Goal: Check status: Check status

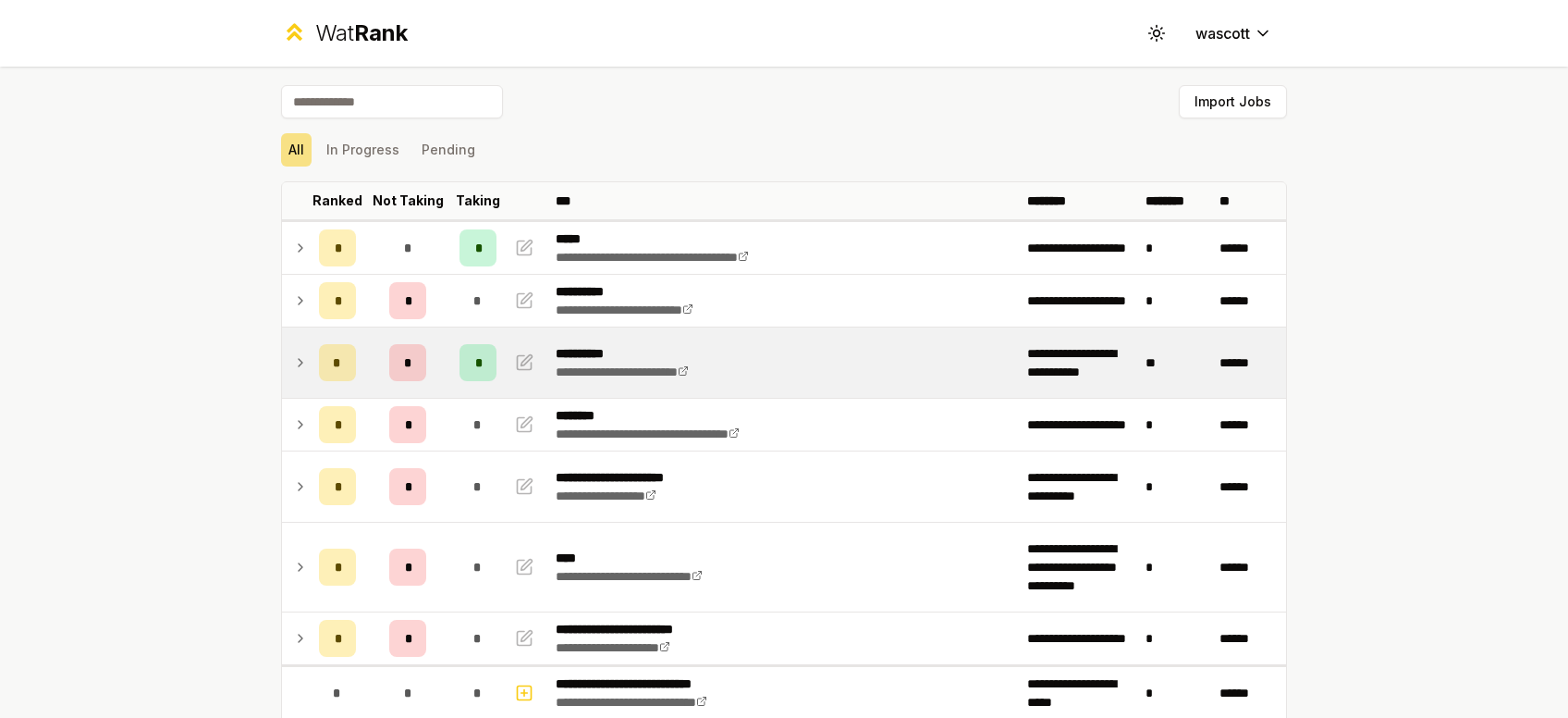
click at [305, 383] on td at bounding box center [296, 363] width 30 height 71
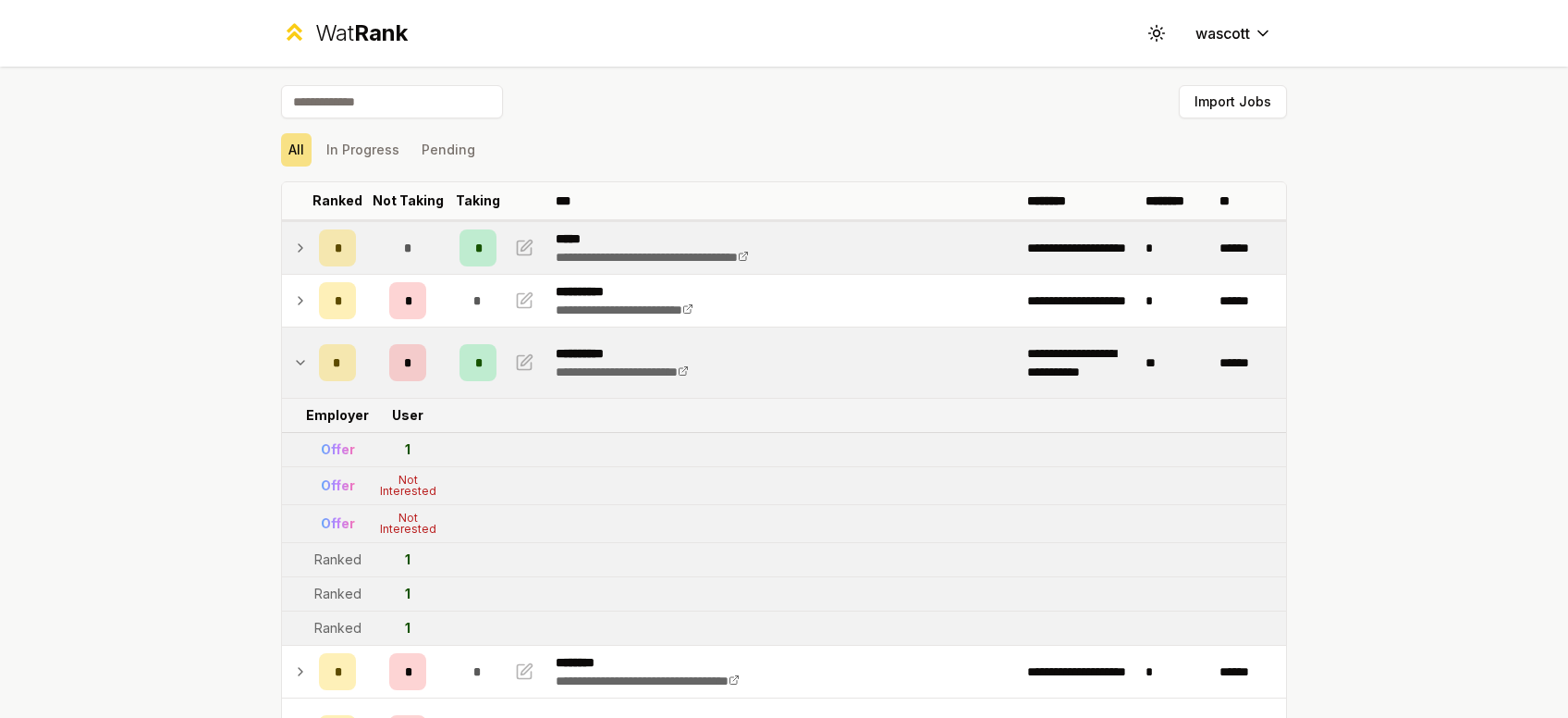
click at [311, 260] on td at bounding box center [296, 248] width 30 height 52
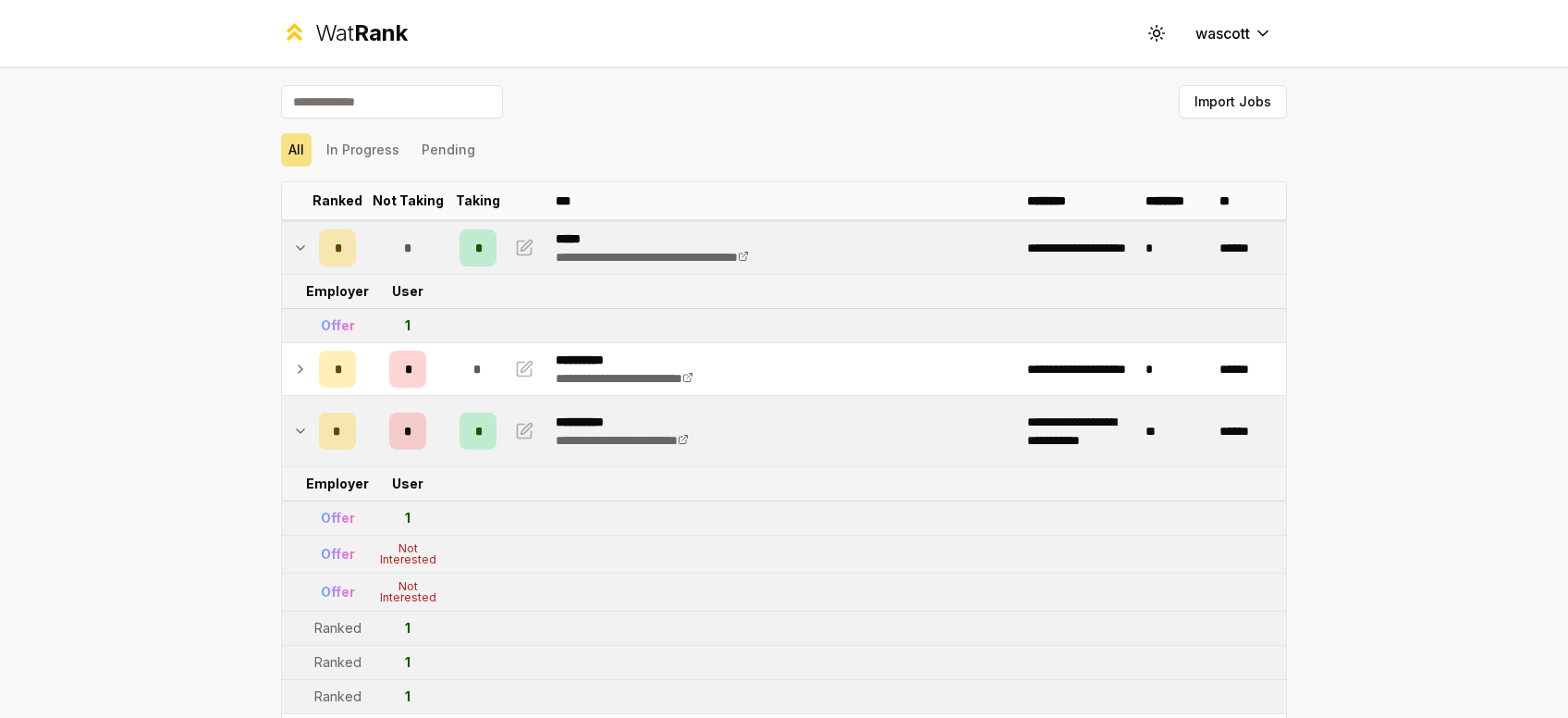
click at [311, 260] on td at bounding box center [296, 248] width 30 height 52
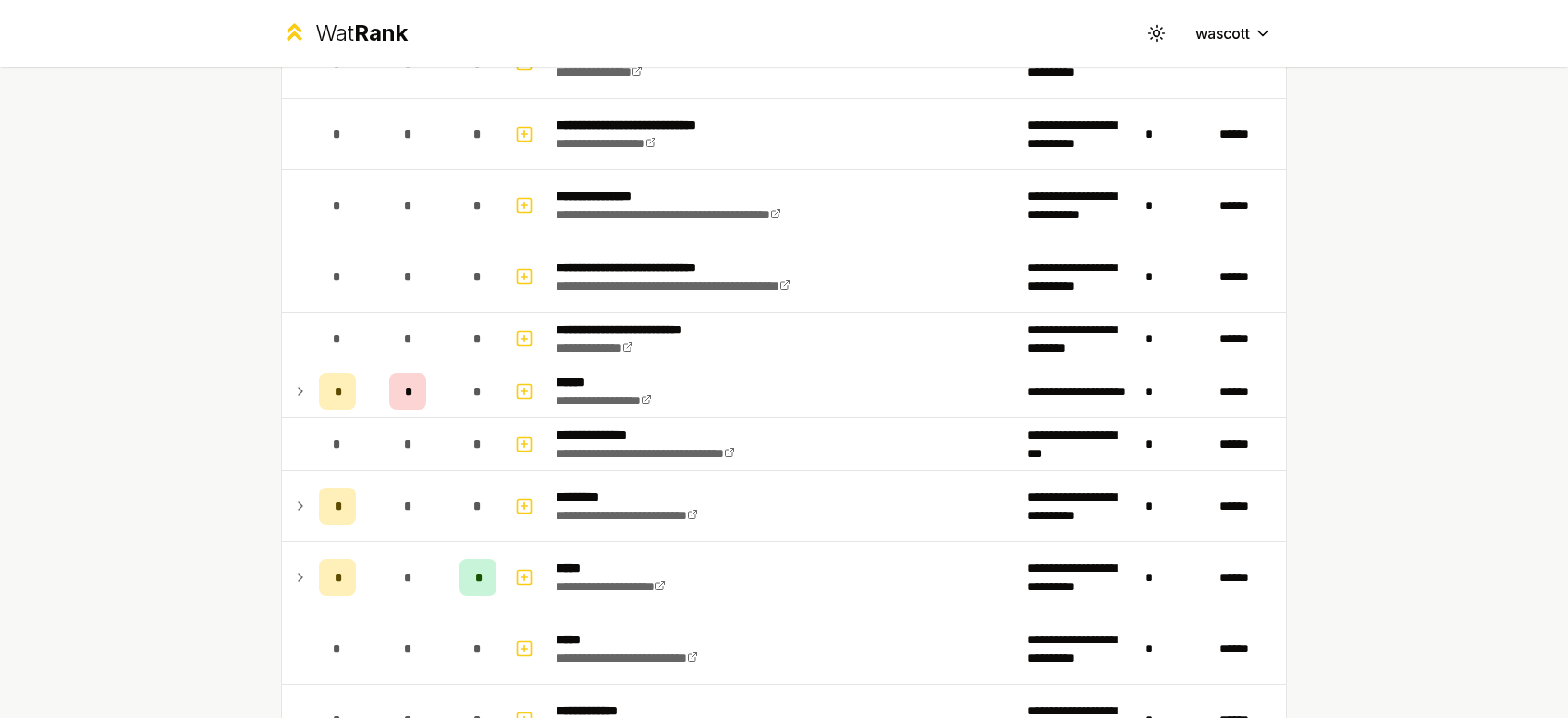
scroll to position [1562, 0]
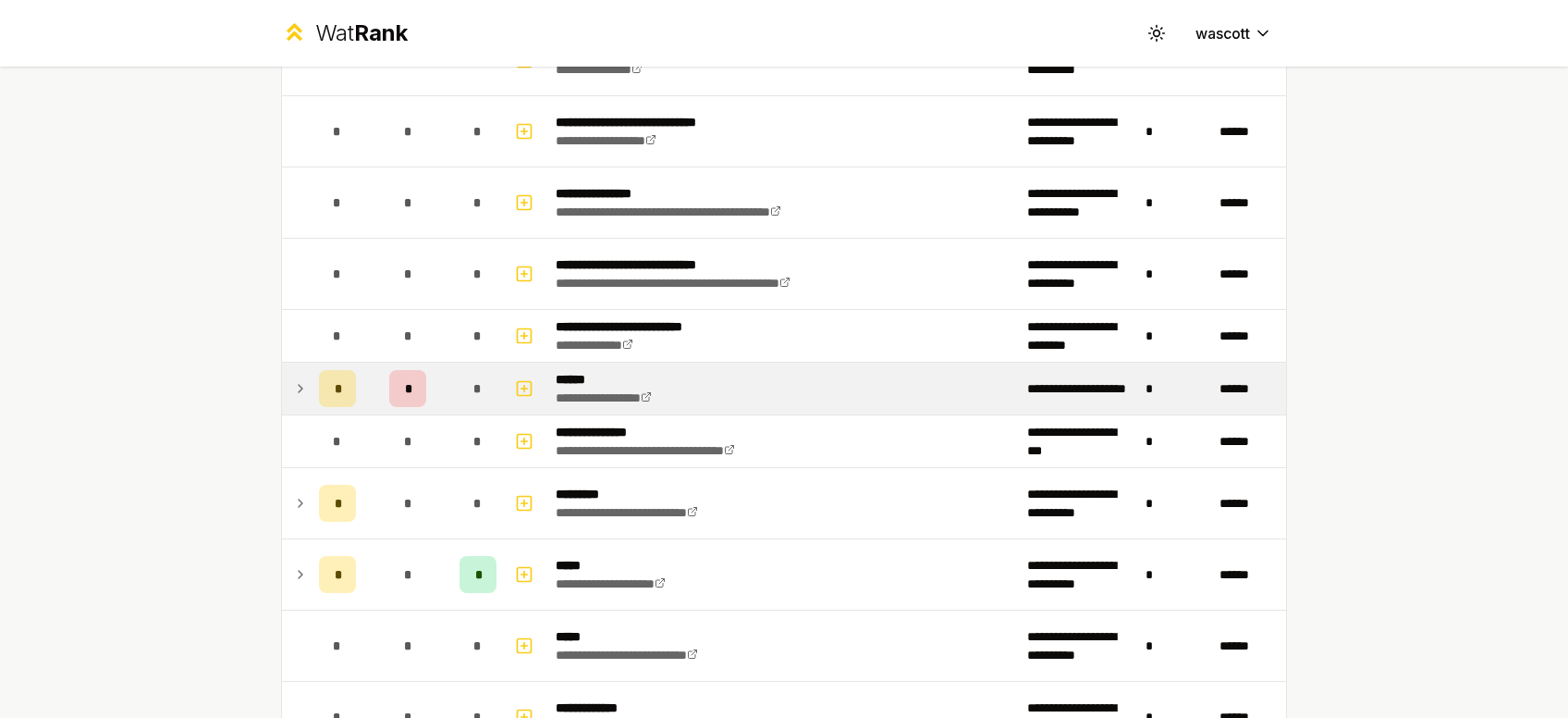
click at [305, 378] on icon at bounding box center [300, 389] width 15 height 22
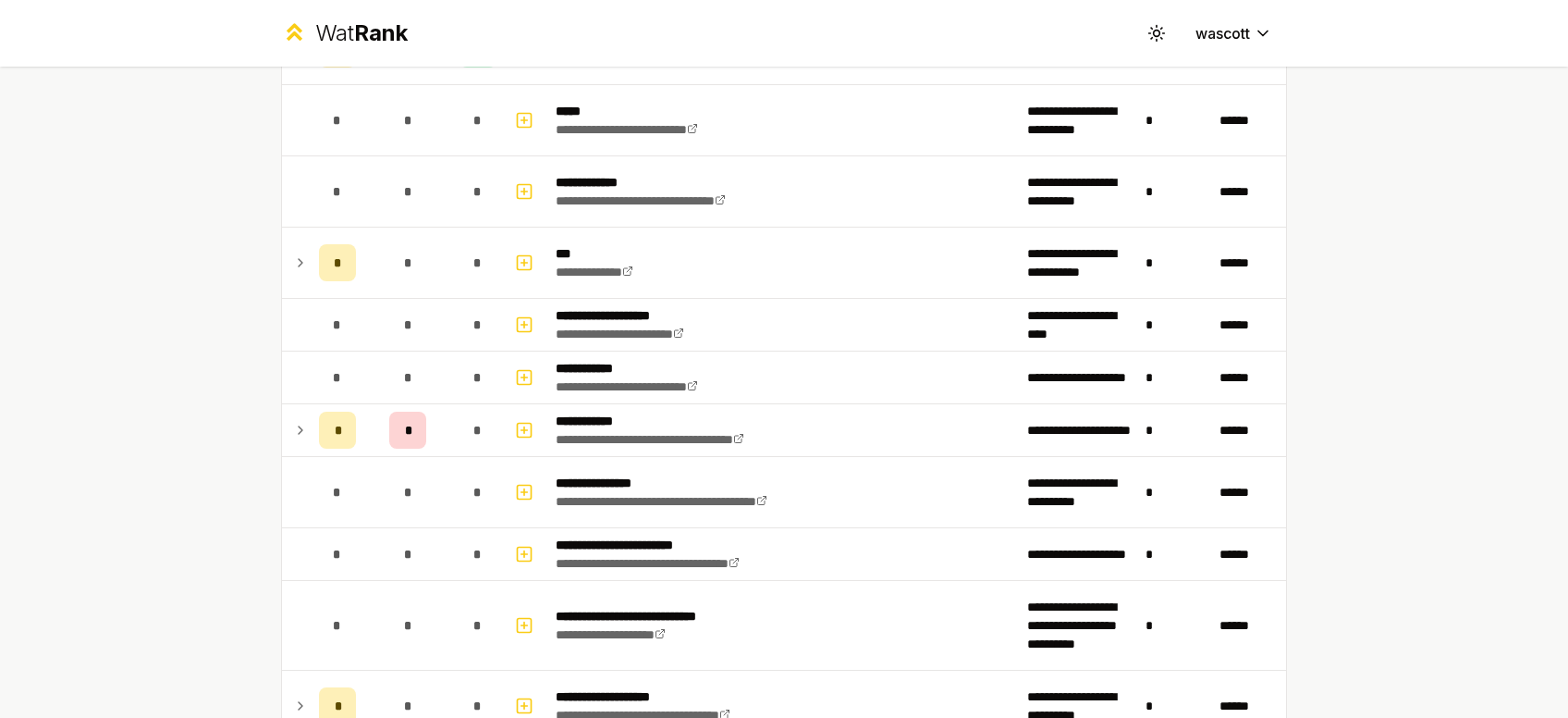
scroll to position [2160, 0]
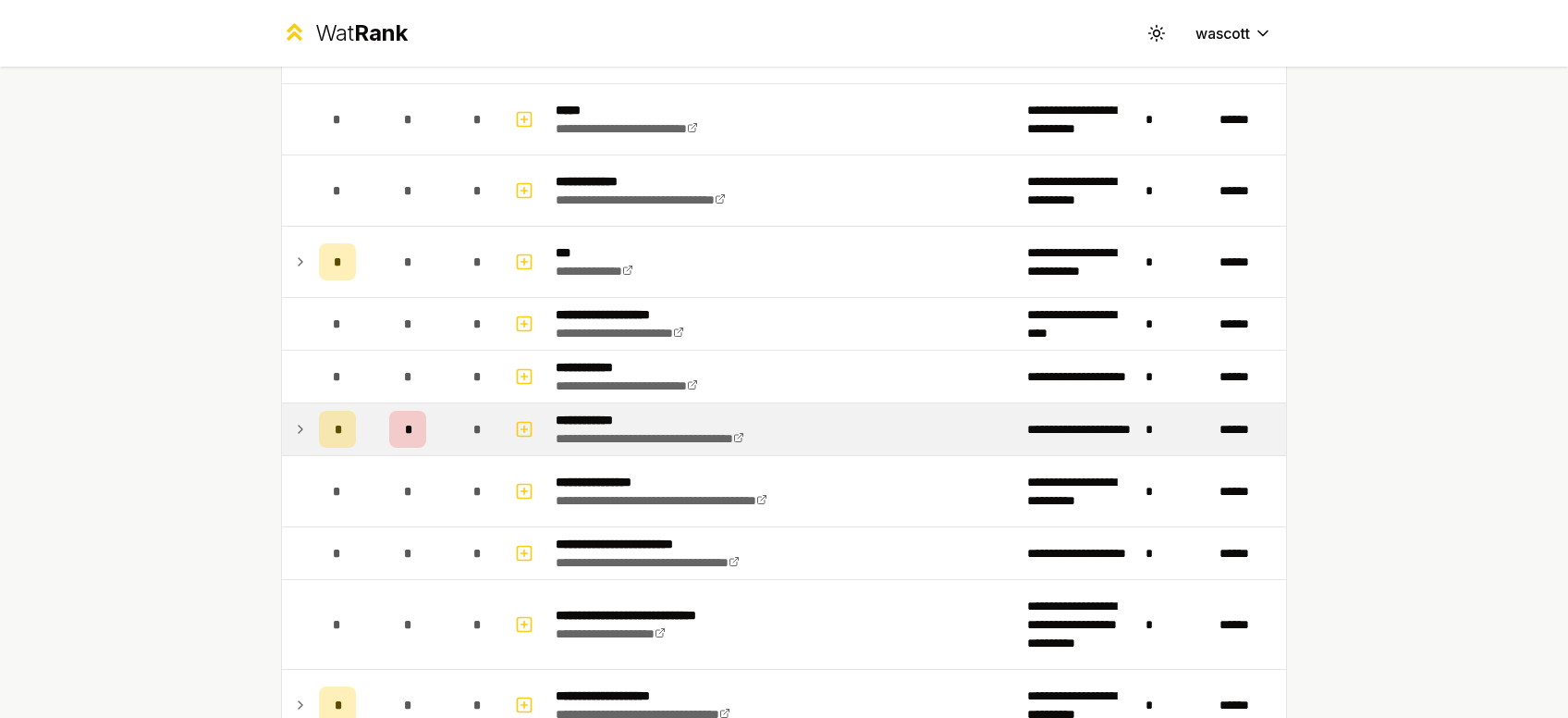
click at [317, 424] on td "*" at bounding box center [337, 430] width 52 height 52
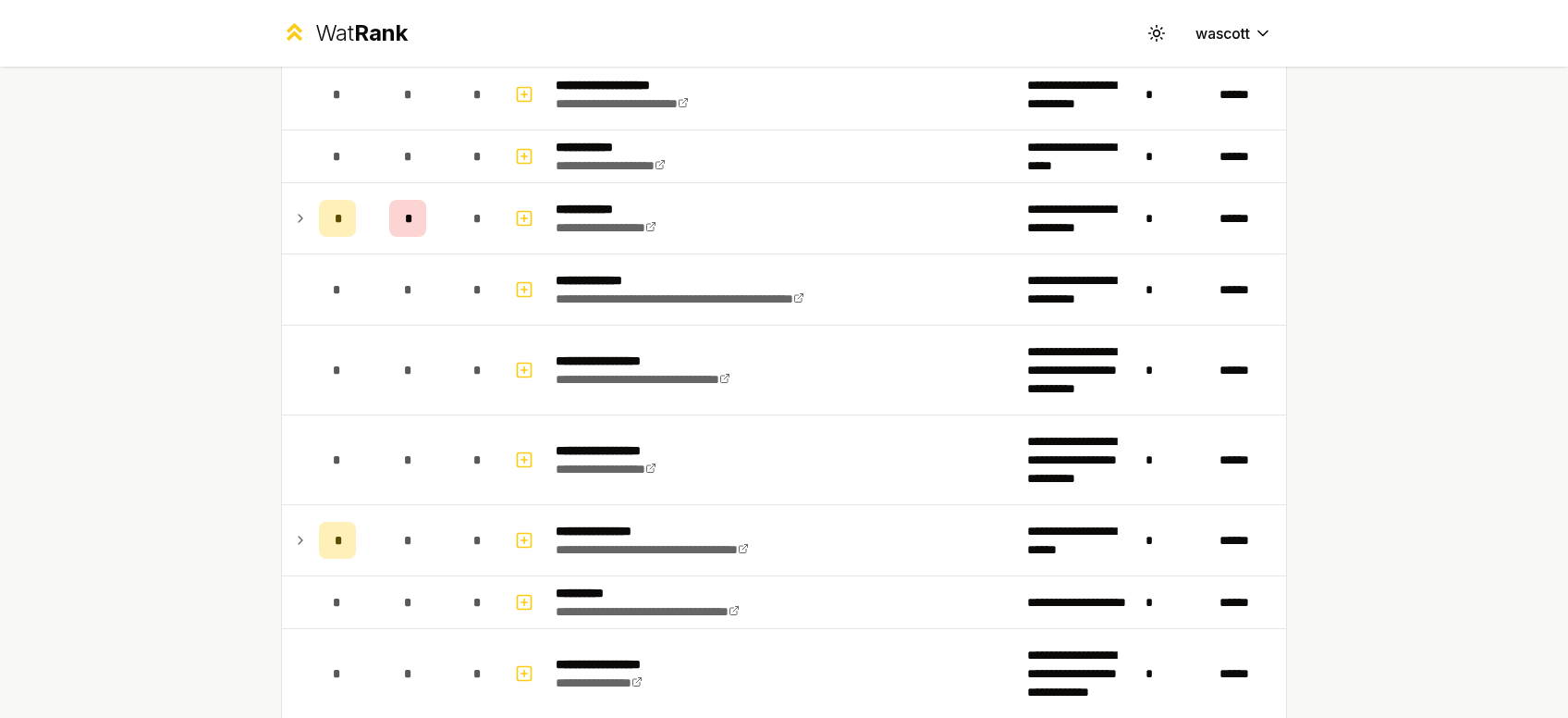
scroll to position [3263, 0]
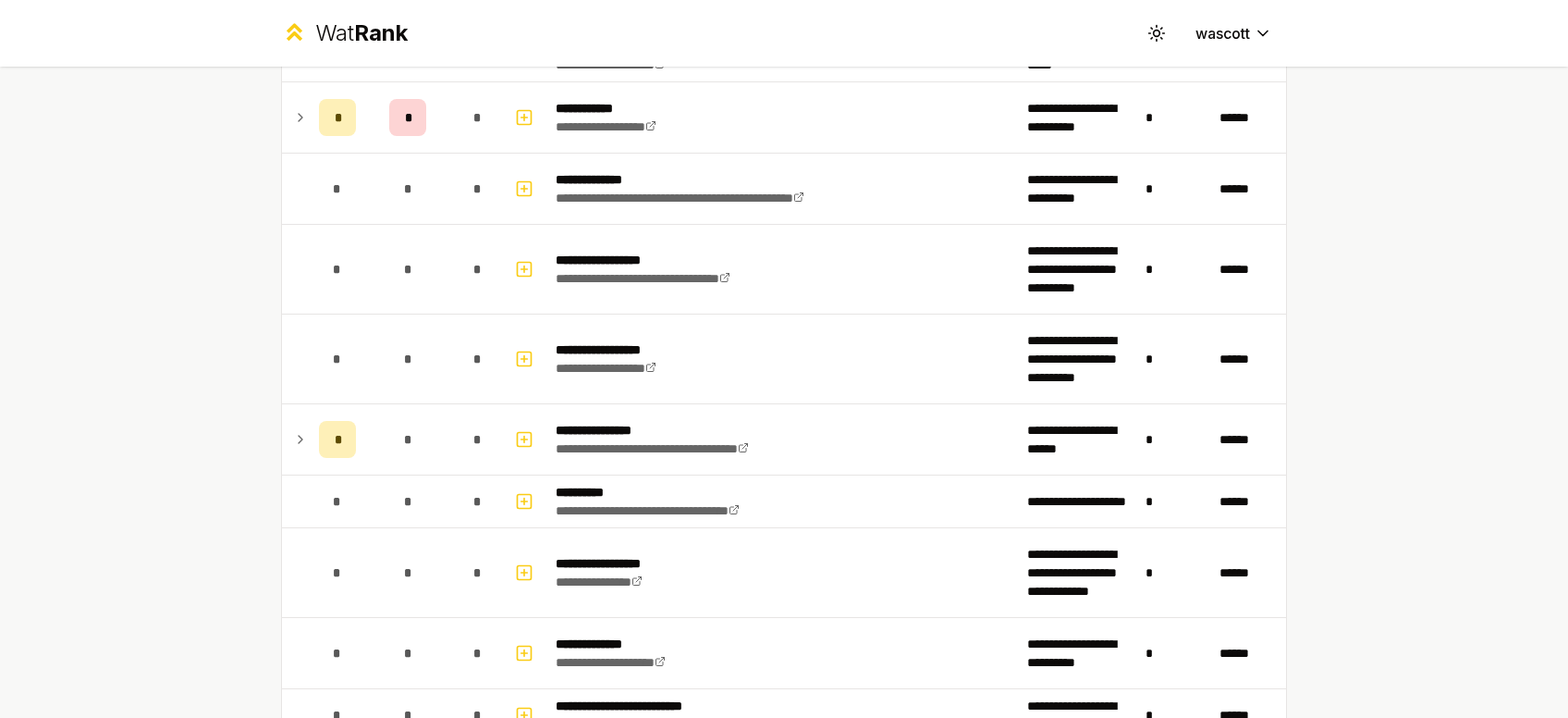
click at [317, 423] on td "*" at bounding box center [337, 440] width 52 height 71
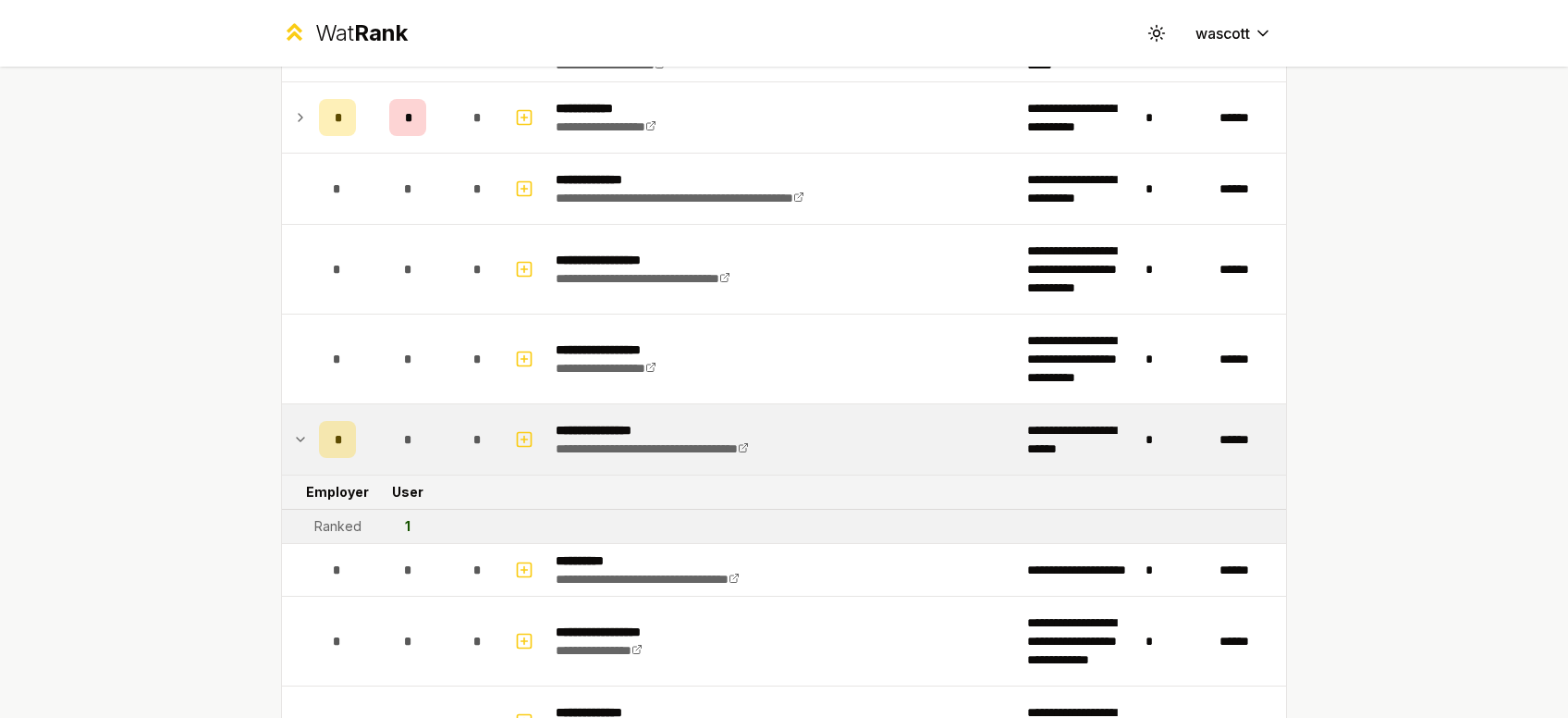
click at [217, 415] on div "**********" at bounding box center [784, 359] width 1568 height 718
